Goal: Task Accomplishment & Management: Use online tool/utility

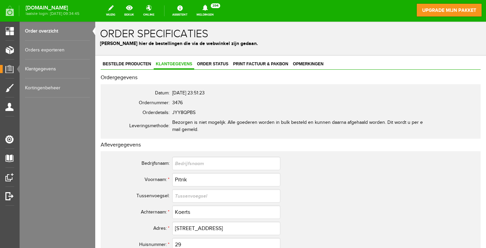
scroll to position [279, 0]
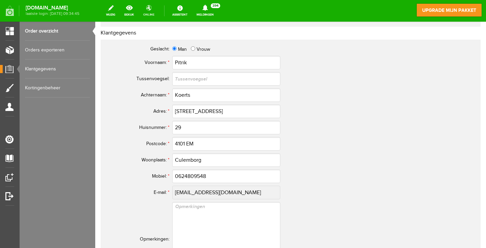
click at [159, 7] on link "online" at bounding box center [148, 10] width 19 height 15
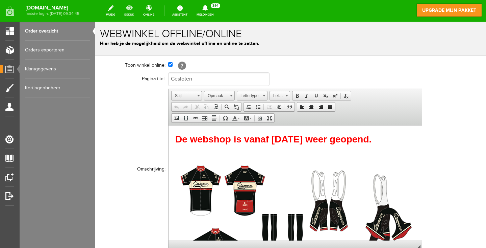
click at [138, 6] on link "bekijk" at bounding box center [129, 10] width 18 height 15
click at [46, 48] on link "Orders exporteren" at bounding box center [57, 50] width 65 height 19
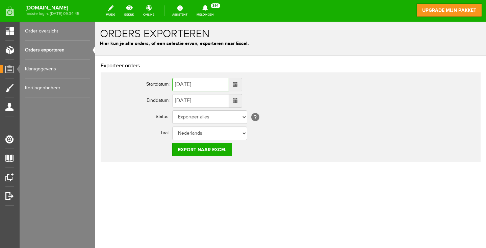
drag, startPoint x: 205, startPoint y: 83, endPoint x: 162, endPoint y: 80, distance: 43.0
click at [162, 80] on tr "Startdatum: [DATE]" at bounding box center [267, 84] width 324 height 16
type input "[DATE]"
select select "1"
click at [200, 148] on input "Export naar Excel" at bounding box center [202, 150] width 60 height 14
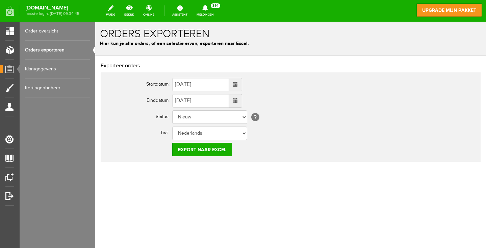
click at [52, 33] on link "Order overzicht" at bounding box center [57, 31] width 65 height 19
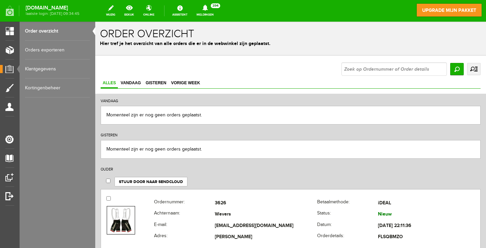
click at [468, 70] on link "uitgebreid zoeken" at bounding box center [474, 69] width 14 height 12
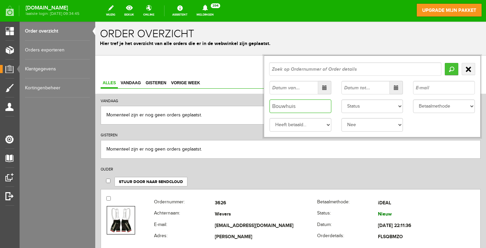
type input "Bouwhuis"
click at [445, 72] on input "Zoeken" at bounding box center [452, 69] width 14 height 12
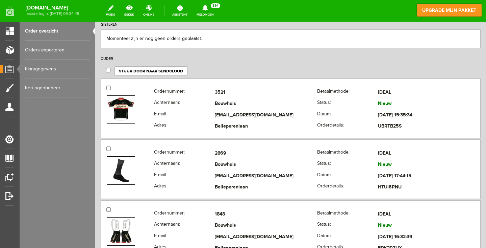
scroll to position [111, 0]
